Goal: Obtain resource: Download file/media

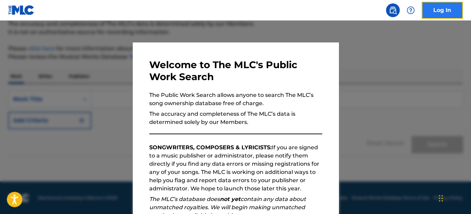
click at [438, 12] on link "Log In" at bounding box center [441, 10] width 41 height 17
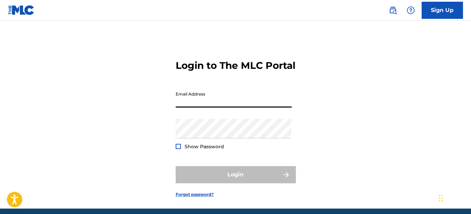
click at [229, 108] on input "Email Address" at bounding box center [234, 98] width 116 height 20
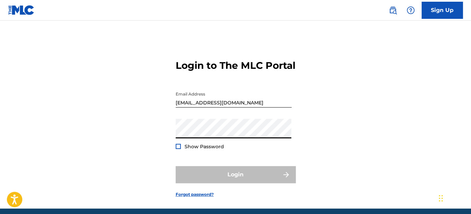
type input "[PERSON_NAME][EMAIL_ADDRESS][PERSON_NAME][DOMAIN_NAME]"
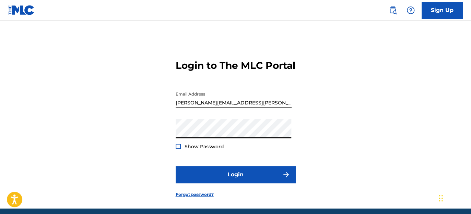
click at [177, 149] on div at bounding box center [178, 146] width 5 height 5
click at [179, 149] on img at bounding box center [178, 147] width 4 height 4
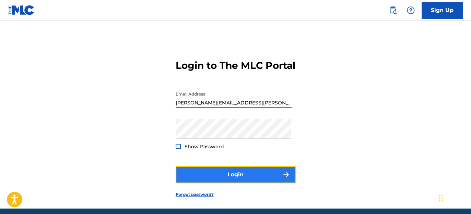
click at [224, 183] on button "Login" at bounding box center [236, 174] width 120 height 17
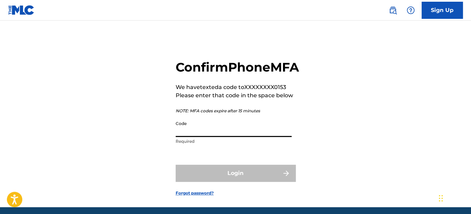
click at [197, 137] on input "Code" at bounding box center [234, 128] width 116 height 20
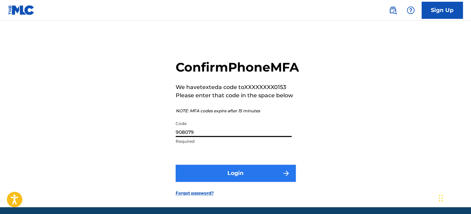
type input "908079"
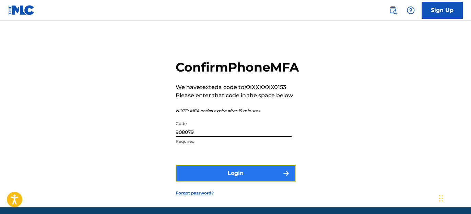
click at [231, 182] on button "Login" at bounding box center [236, 173] width 120 height 17
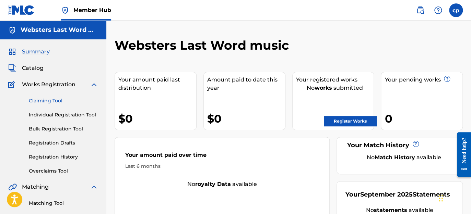
click at [49, 102] on link "Claiming Tool" at bounding box center [63, 100] width 69 height 7
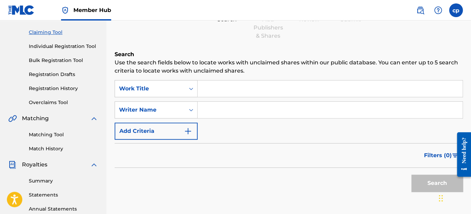
scroll to position [103, 0]
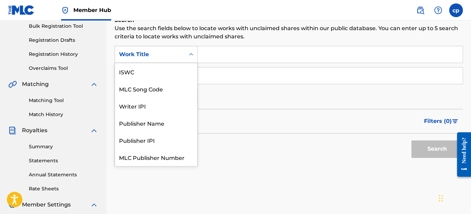
click at [188, 54] on icon "Search Form" at bounding box center [191, 54] width 7 height 7
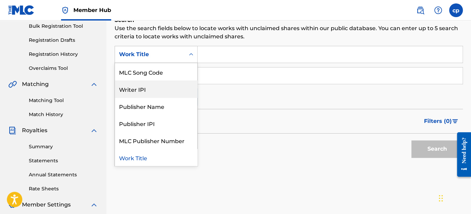
click at [150, 88] on div "Writer IPI" at bounding box center [156, 89] width 82 height 17
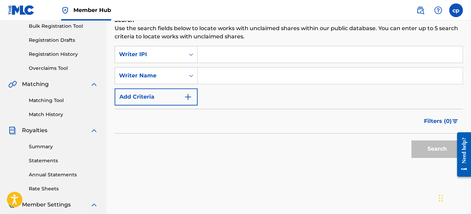
click at [202, 53] on input "Search Form" at bounding box center [330, 54] width 265 height 16
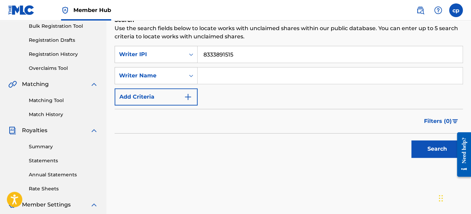
type input "8333891515"
click at [206, 78] on input "Search Form" at bounding box center [330, 76] width 265 height 16
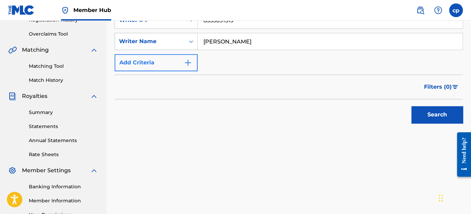
type input "[PERSON_NAME]"
click at [190, 64] on img "Search Form" at bounding box center [188, 63] width 8 height 8
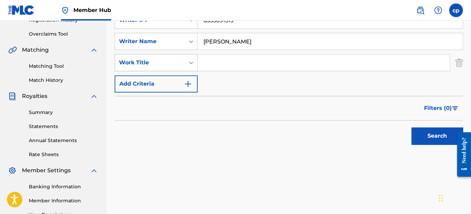
click at [189, 64] on icon "Search Form" at bounding box center [191, 62] width 7 height 7
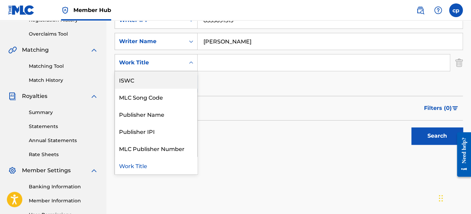
click at [237, 146] on div "Search" at bounding box center [289, 134] width 348 height 27
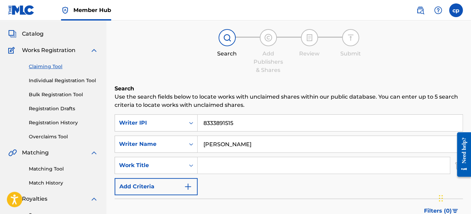
scroll to position [103, 0]
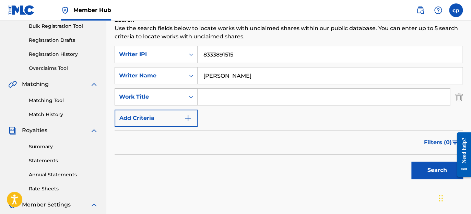
drag, startPoint x: 201, startPoint y: 95, endPoint x: 200, endPoint y: 99, distance: 4.0
click at [201, 96] on input "Search Form" at bounding box center [324, 97] width 252 height 16
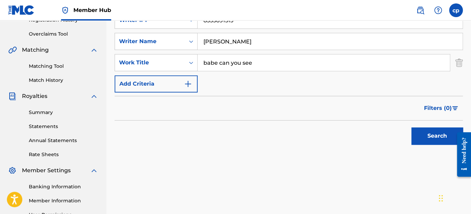
scroll to position [171, 0]
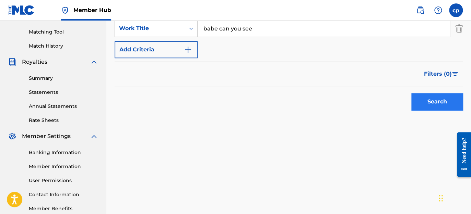
type input "babe can you see"
click at [430, 100] on button "Search" at bounding box center [436, 101] width 51 height 17
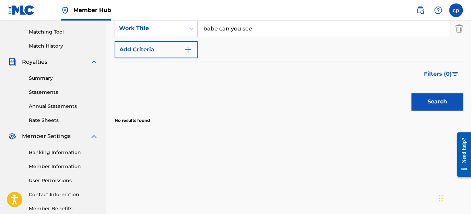
scroll to position [103, 0]
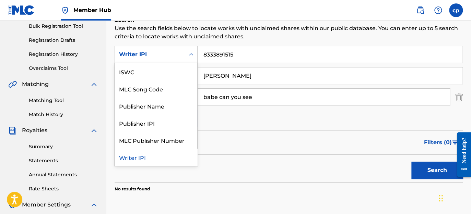
click at [189, 55] on icon "Search Form" at bounding box center [191, 54] width 7 height 7
click at [136, 158] on div "Writer IPI" at bounding box center [156, 157] width 82 height 17
click at [192, 55] on icon "Search Form" at bounding box center [191, 54] width 4 height 2
click at [142, 161] on div "Writer IPI" at bounding box center [156, 157] width 82 height 17
click at [190, 54] on icon "Search Form" at bounding box center [191, 54] width 7 height 7
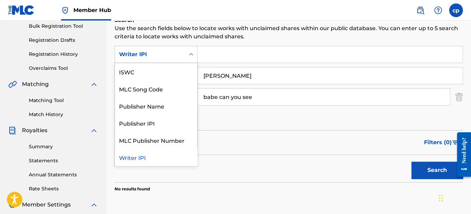
click at [203, 54] on input "Search Form" at bounding box center [330, 54] width 265 height 16
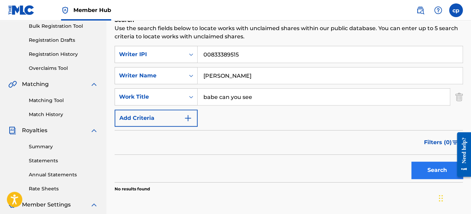
type input "00833389515"
click at [415, 174] on button "Search" at bounding box center [436, 170] width 51 height 17
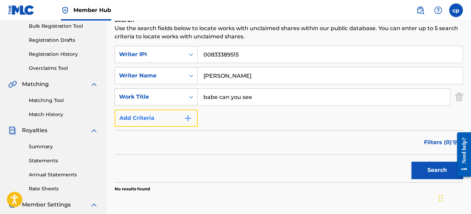
click at [189, 119] on img "Search Form" at bounding box center [188, 118] width 8 height 8
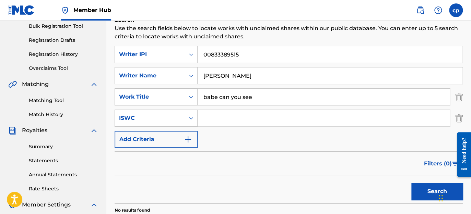
click at [205, 118] on input "Search Form" at bounding box center [324, 118] width 252 height 16
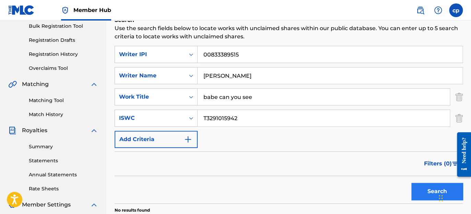
type input "T3291015942"
click at [433, 186] on button "Search" at bounding box center [436, 191] width 51 height 17
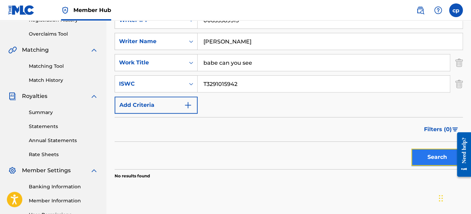
click at [430, 157] on button "Search" at bounding box center [436, 157] width 51 height 17
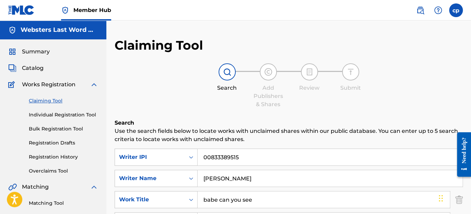
scroll to position [34, 0]
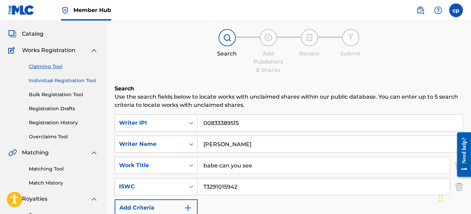
click at [83, 81] on link "Individual Registration Tool" at bounding box center [63, 80] width 69 height 7
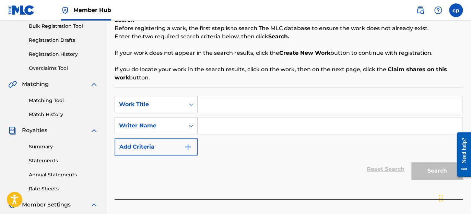
scroll to position [137, 0]
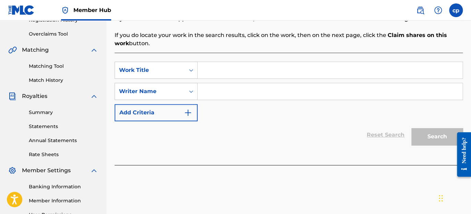
click at [204, 70] on input "Search Form" at bounding box center [330, 70] width 265 height 16
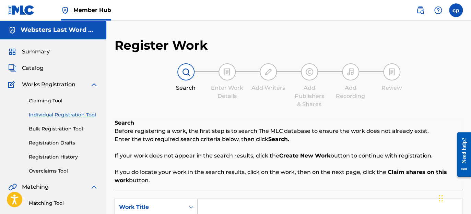
scroll to position [34, 0]
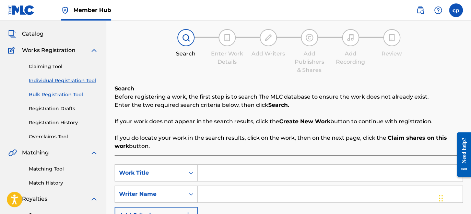
click at [64, 97] on link "Bulk Registration Tool" at bounding box center [63, 94] width 69 height 7
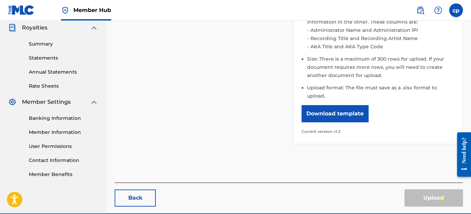
scroll to position [238, 0]
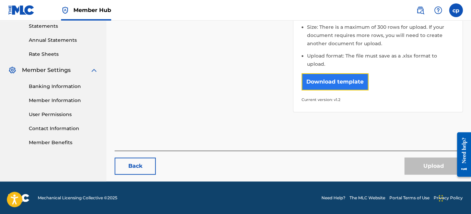
click at [317, 79] on button "Download template" at bounding box center [334, 81] width 67 height 17
